Goal: Task Accomplishment & Management: Use online tool/utility

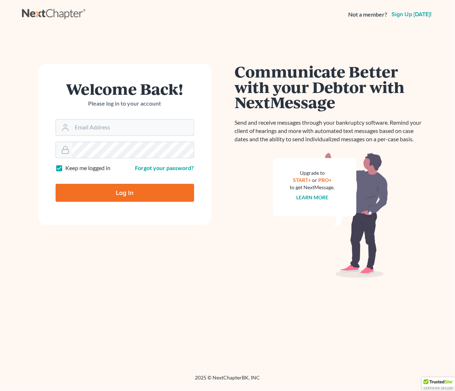
type input "[EMAIL_ADDRESS][DOMAIN_NAME]"
click at [127, 191] on input "Log In" at bounding box center [125, 193] width 138 height 18
type input "Thinking..."
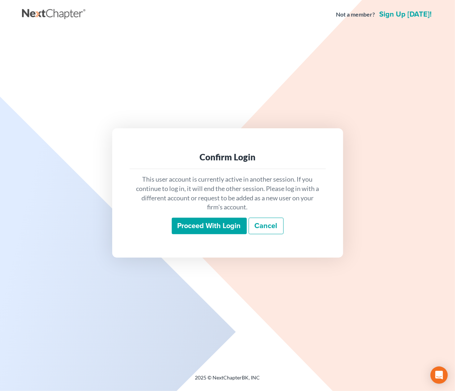
click at [224, 231] on input "Proceed with login" at bounding box center [209, 226] width 75 height 17
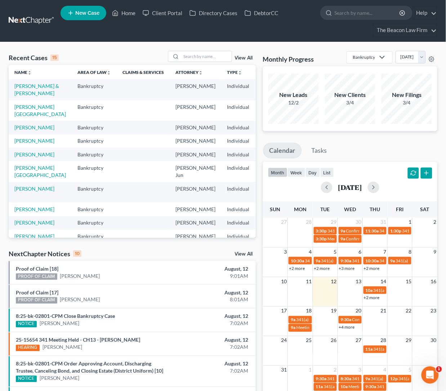
click at [20, 97] on td "Baran, John & Rhodora" at bounding box center [40, 89] width 63 height 21
click at [20, 92] on link "Baran, John & Rhodora" at bounding box center [36, 89] width 45 height 13
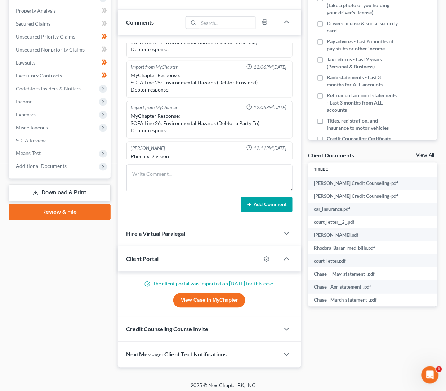
scroll to position [153, 0]
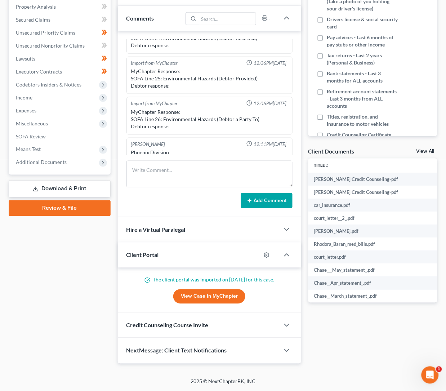
click at [216, 292] on link "View Case in MyChapter" at bounding box center [209, 296] width 72 height 14
